Goal: Check status: Check status

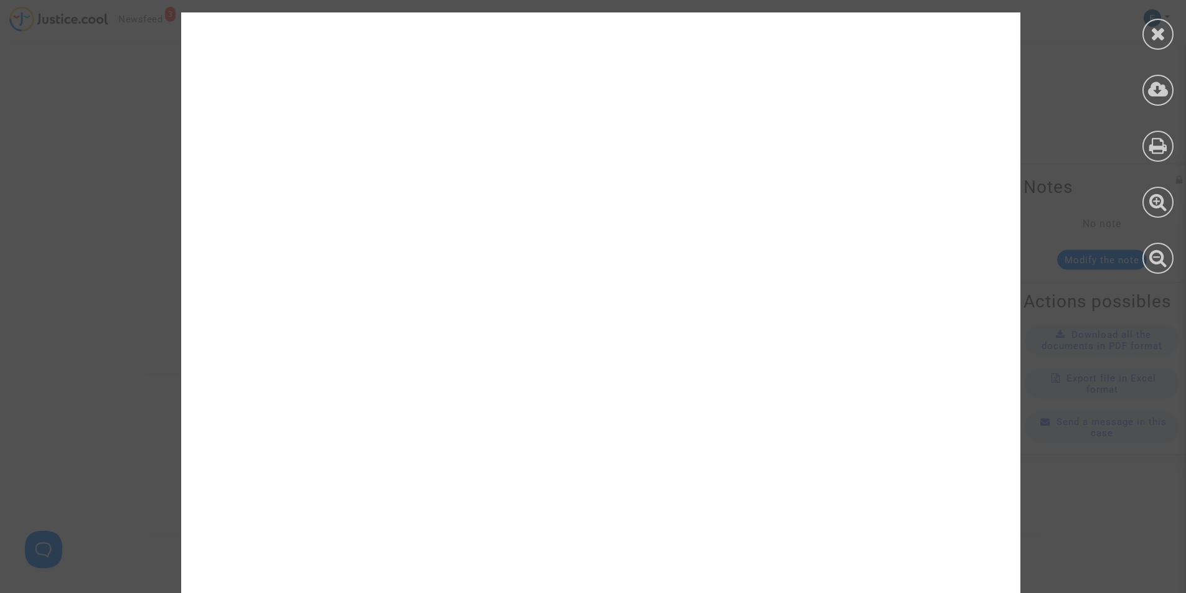
scroll to position [8819, 0]
click at [1159, 31] on icon at bounding box center [1158, 33] width 16 height 19
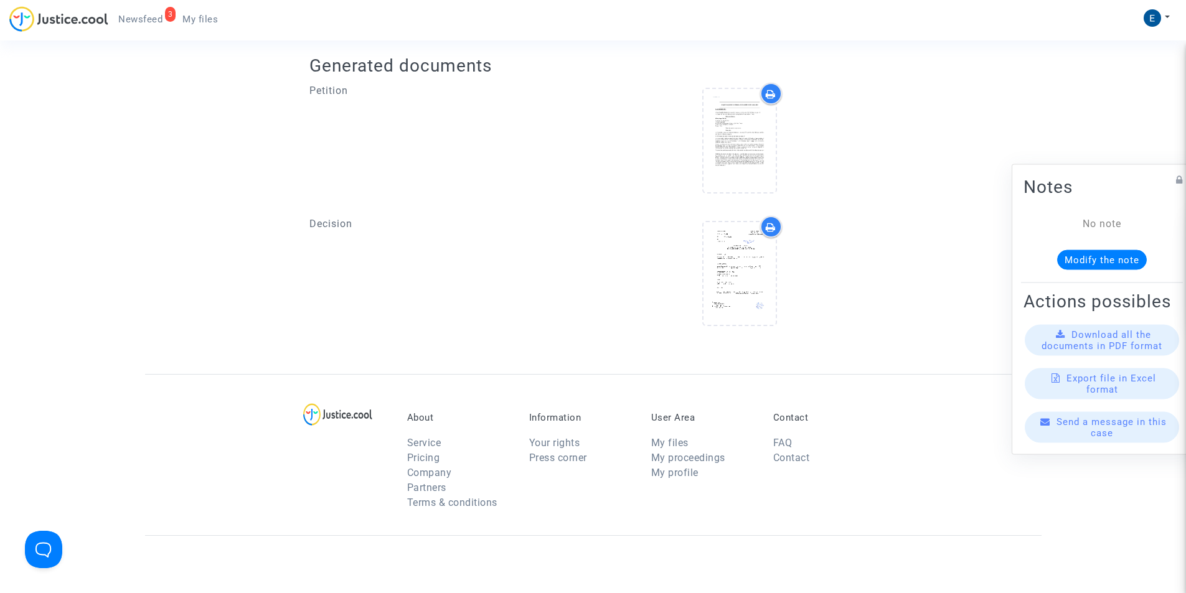
click at [199, 23] on span "My files" at bounding box center [199, 19] width 35 height 11
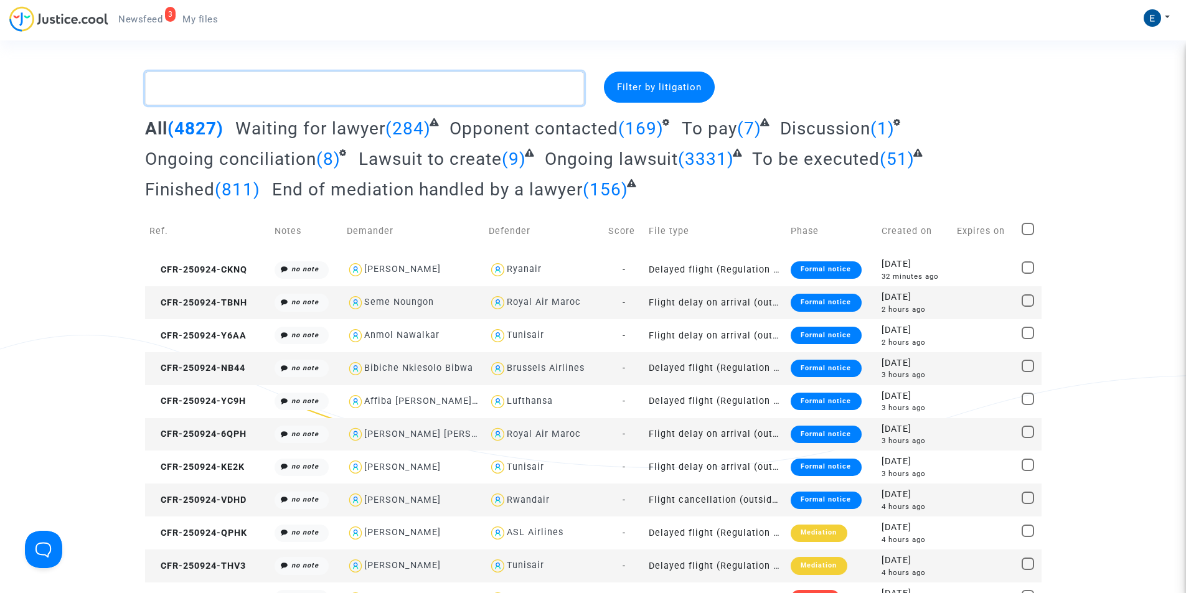
click at [210, 95] on textarea at bounding box center [364, 89] width 439 height 34
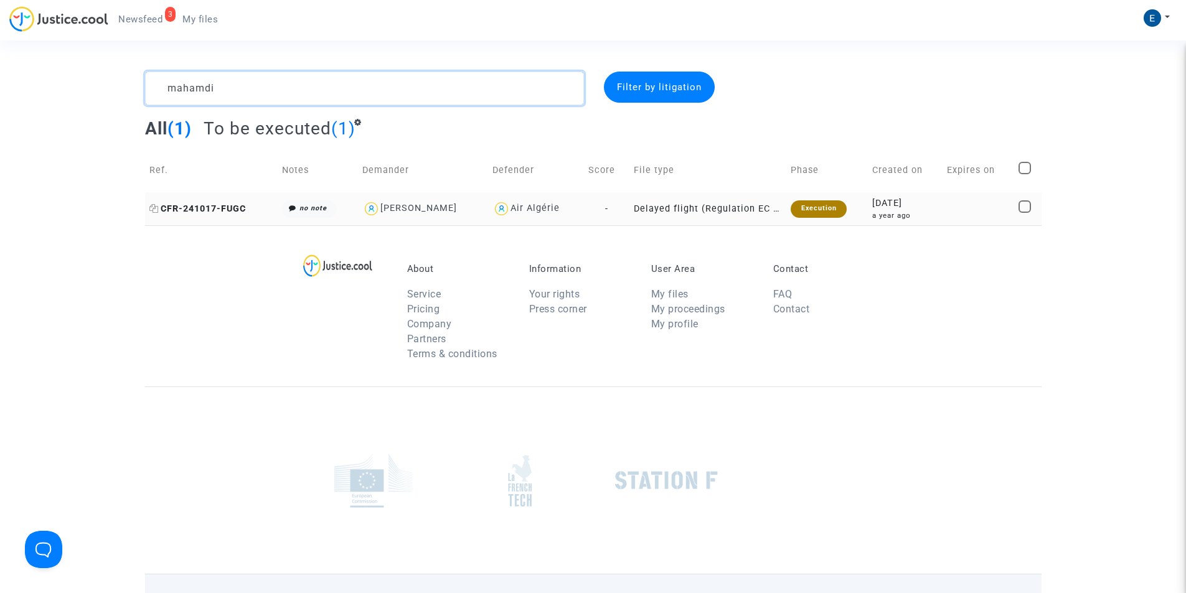
type textarea "mahamdi"
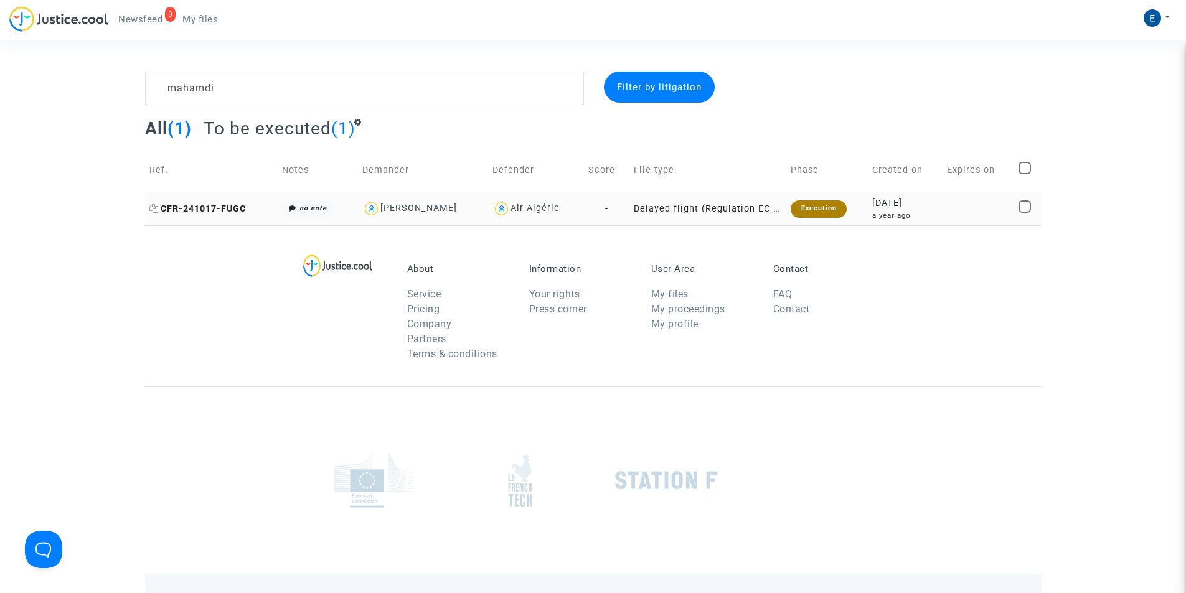
click at [229, 210] on span "CFR-241017-FUGC" at bounding box center [197, 209] width 96 height 11
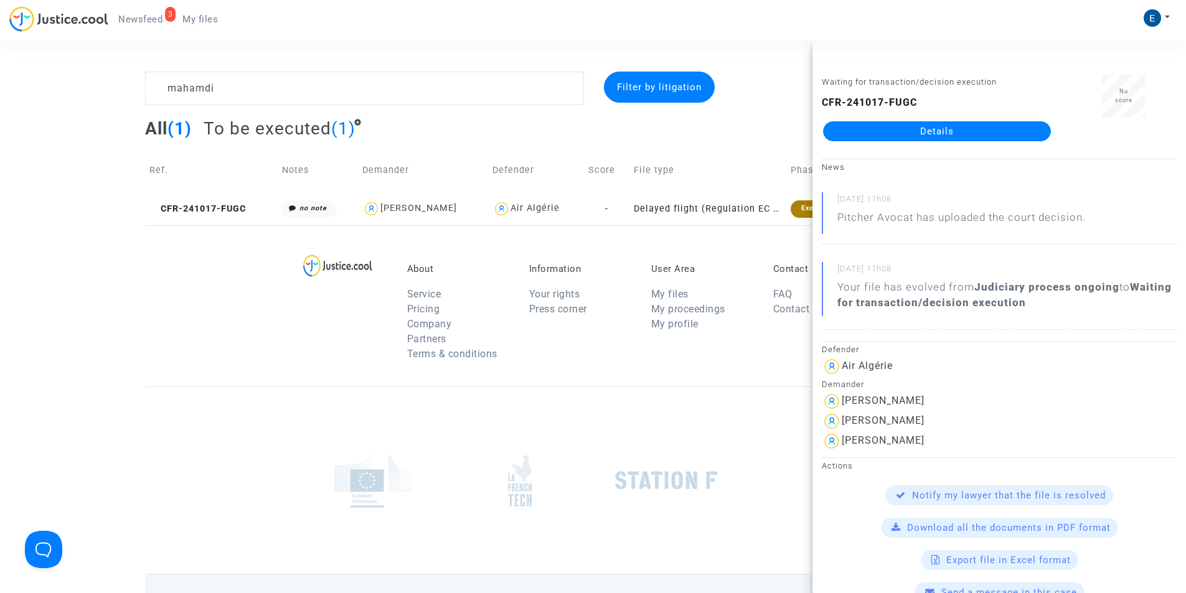
click at [942, 133] on link "Details" at bounding box center [937, 131] width 228 height 20
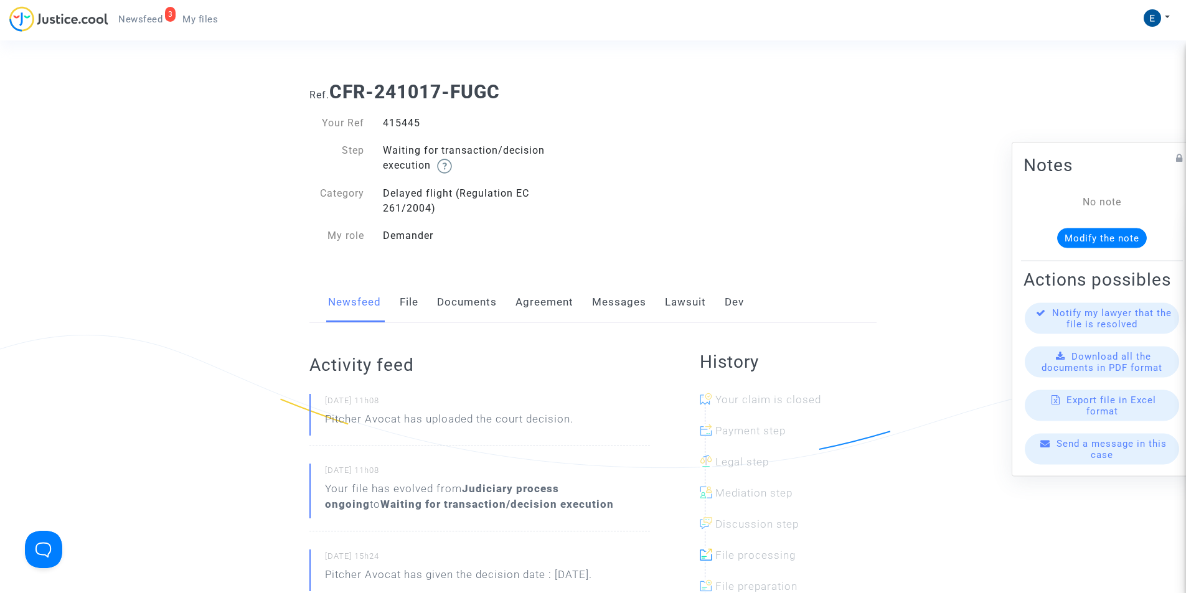
click at [680, 301] on link "Lawsuit" at bounding box center [685, 302] width 41 height 41
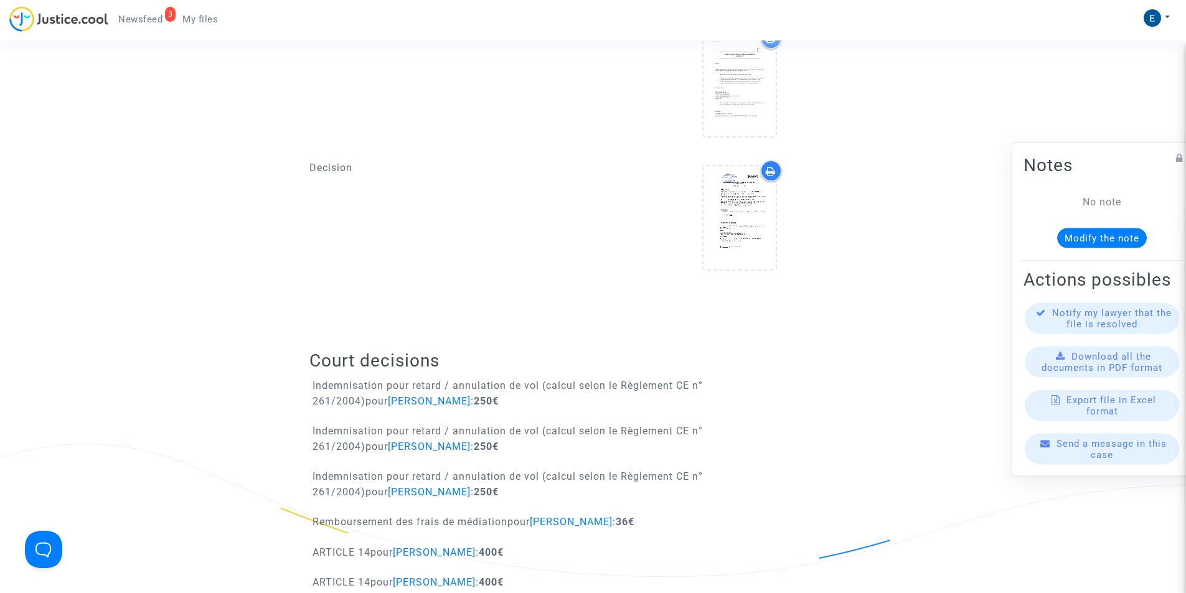
scroll to position [374, 0]
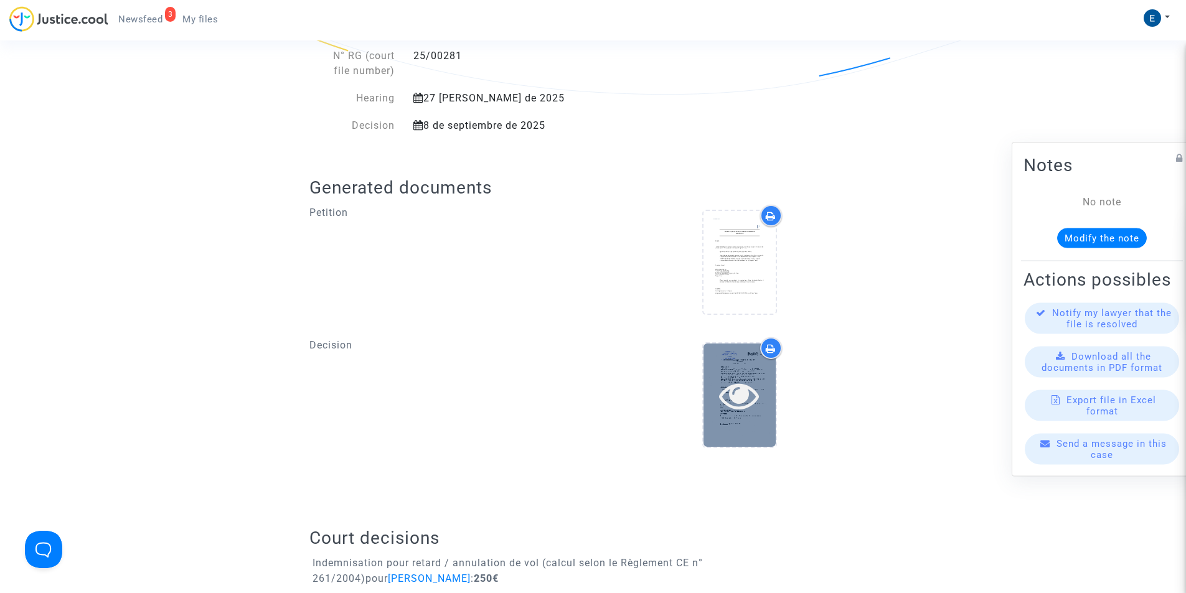
click at [725, 381] on icon at bounding box center [739, 395] width 40 height 40
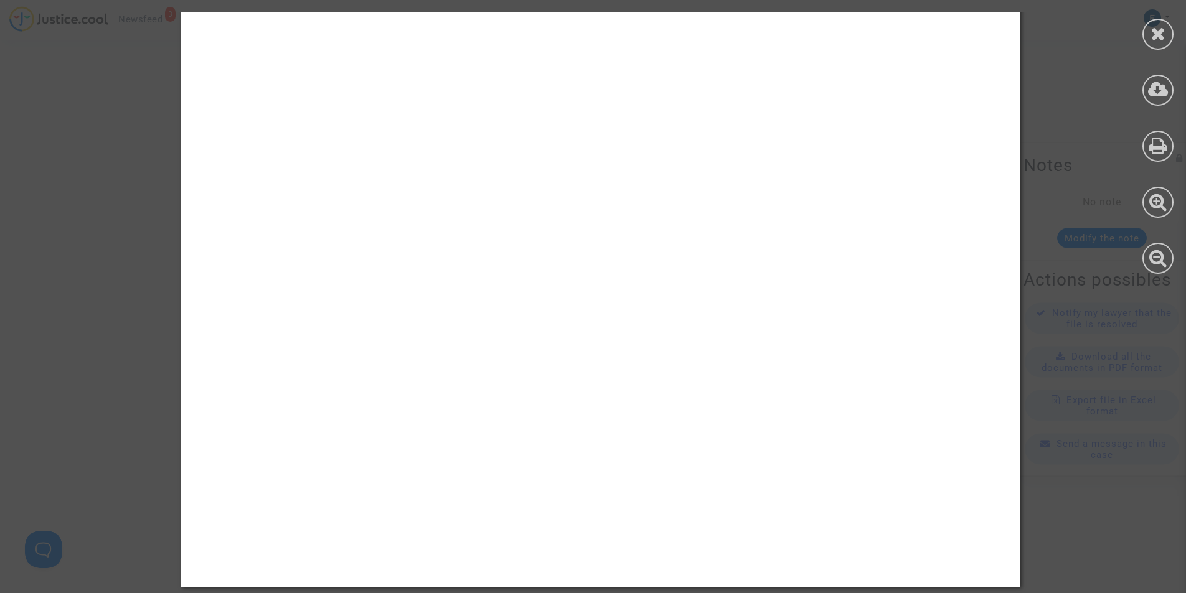
drag, startPoint x: 870, startPoint y: 227, endPoint x: 824, endPoint y: 453, distance: 230.6
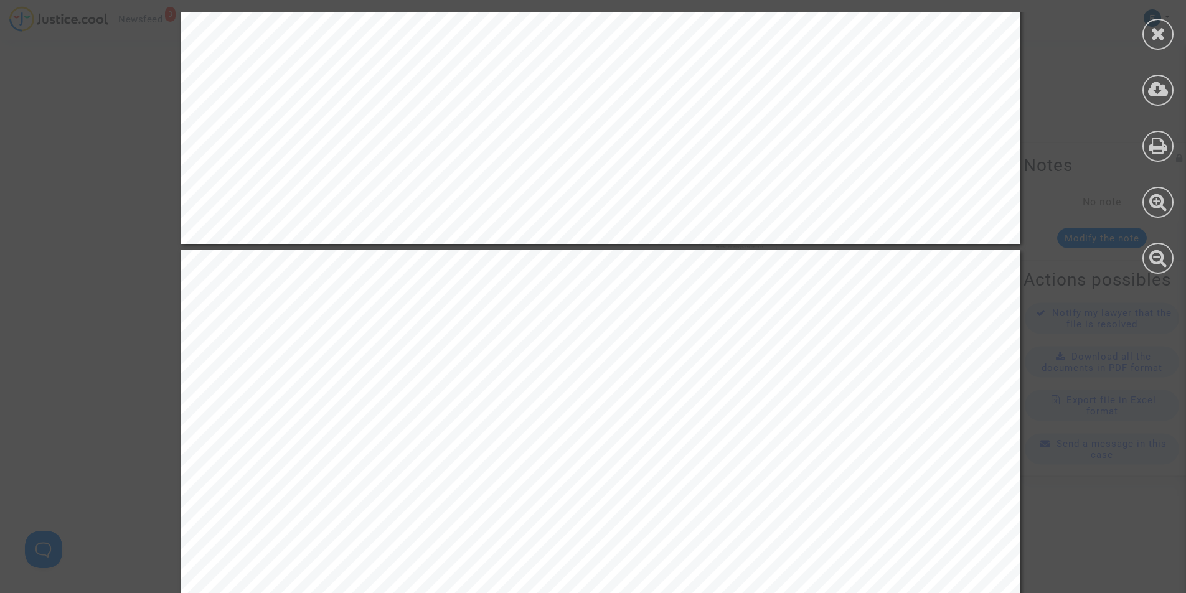
scroll to position [6553, 0]
